Goal: Task Accomplishment & Management: Use online tool/utility

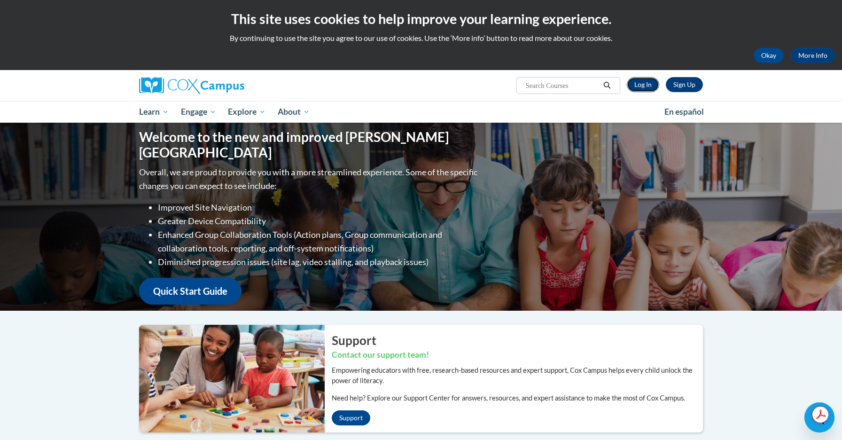
click at [639, 84] on link "Log In" at bounding box center [643, 84] width 32 height 15
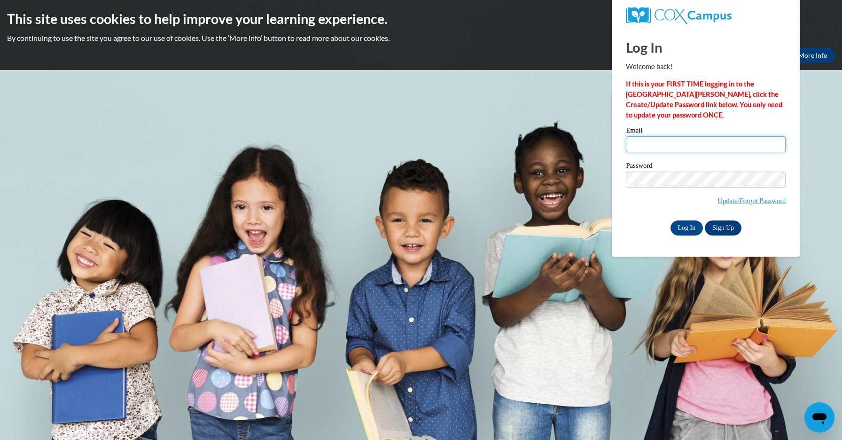
click at [648, 146] on input "Email" at bounding box center [706, 144] width 160 height 16
type input "[PERSON_NAME][EMAIL_ADDRESS][PERSON_NAME][DOMAIN_NAME]"
click at [691, 223] on input "Log In" at bounding box center [686, 227] width 33 height 15
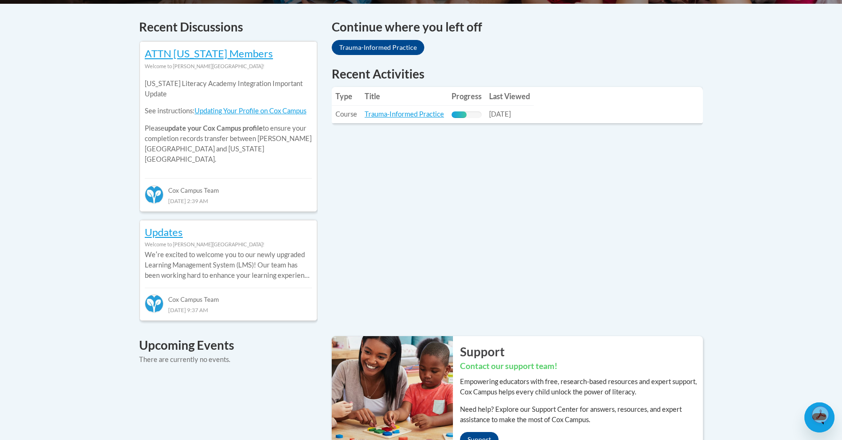
scroll to position [395, 0]
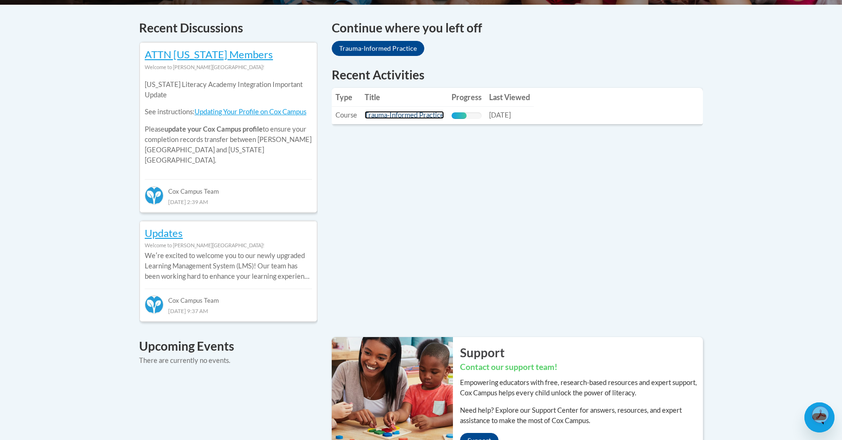
click at [403, 115] on link "Trauma-Informed Practice" at bounding box center [404, 115] width 79 height 8
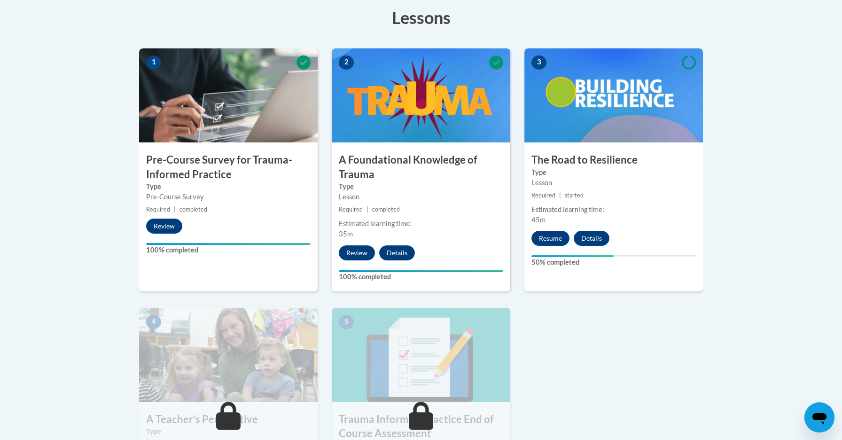
scroll to position [264, 0]
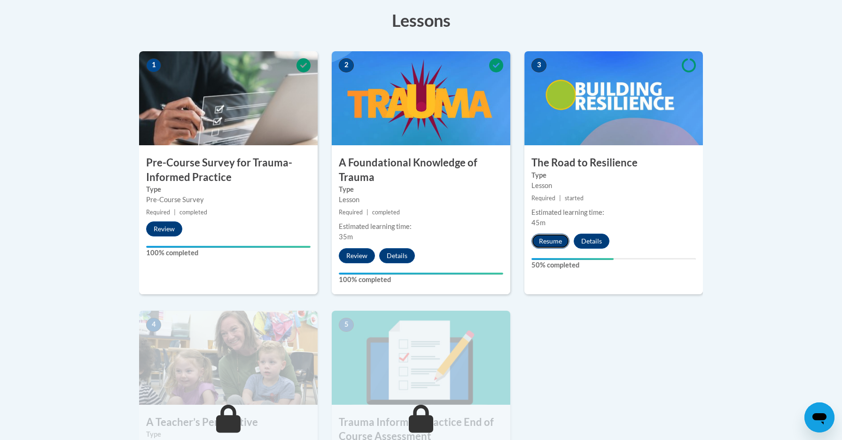
click at [548, 238] on button "Resume" at bounding box center [550, 240] width 38 height 15
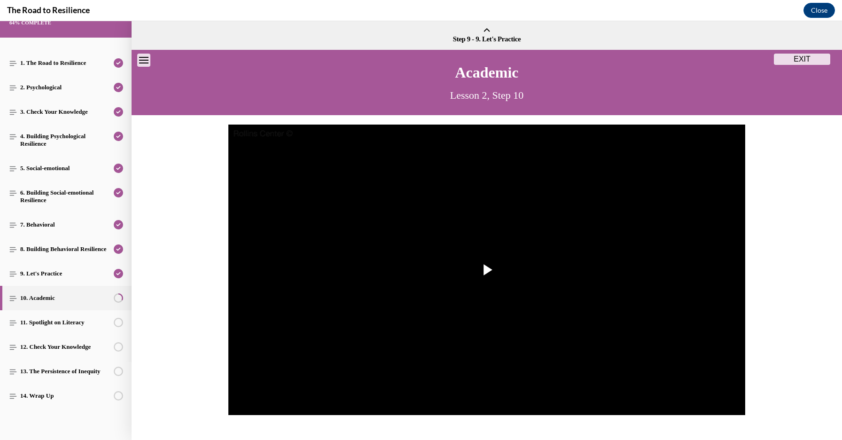
scroll to position [95, 0]
